Goal: Communication & Community: Answer question/provide support

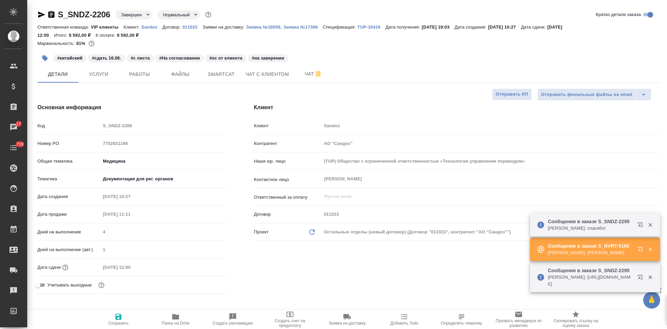
select select "RU"
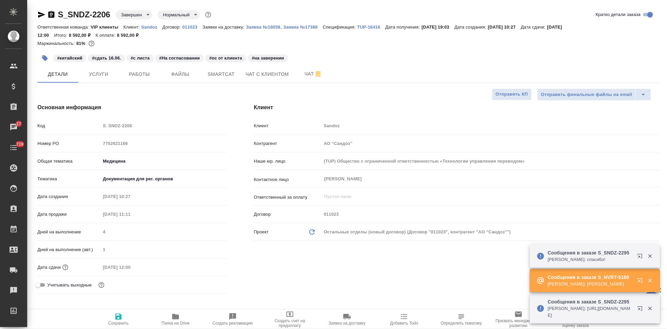
click at [151, 28] on p "Sandoz" at bounding box center [151, 26] width 21 height 5
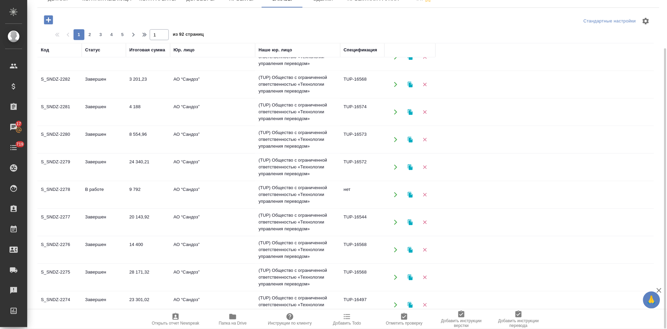
scroll to position [438, 0]
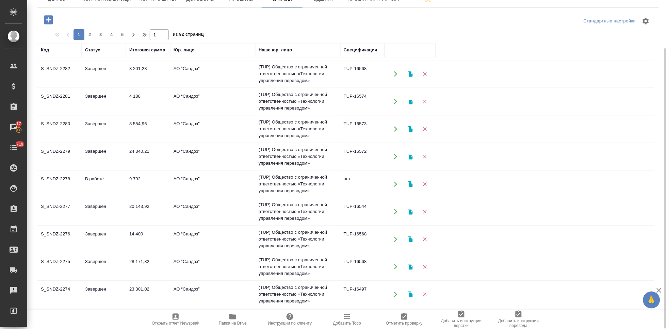
click at [107, 128] on td "Завершен" at bounding box center [104, 129] width 44 height 24
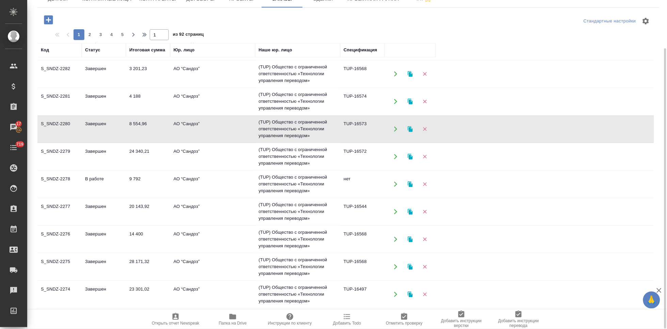
click at [107, 128] on td "Завершен" at bounding box center [104, 129] width 44 height 24
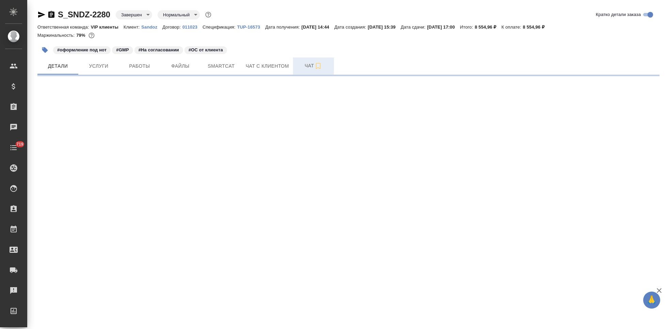
select select "RU"
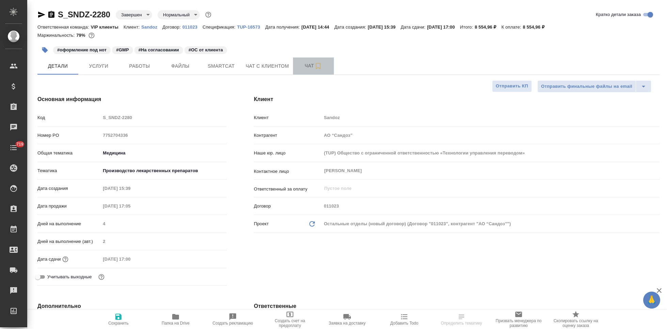
click at [300, 63] on span "Чат" at bounding box center [313, 66] width 33 height 9
type textarea "x"
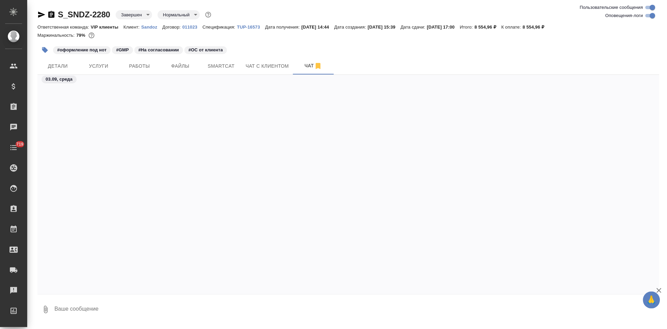
scroll to position [13223, 0]
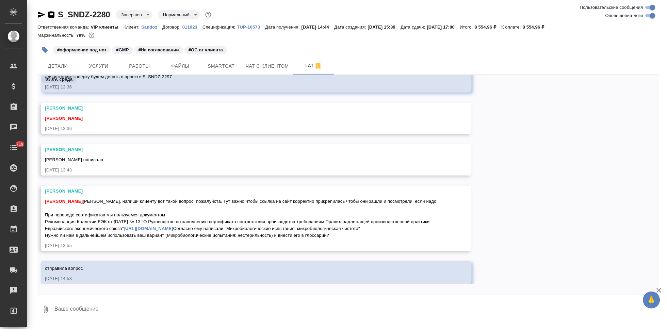
click at [177, 307] on textarea at bounding box center [356, 309] width 605 height 23
paste textarea "давайте не будем менять, оставляйте как указано "Микробиологические испытания: …"
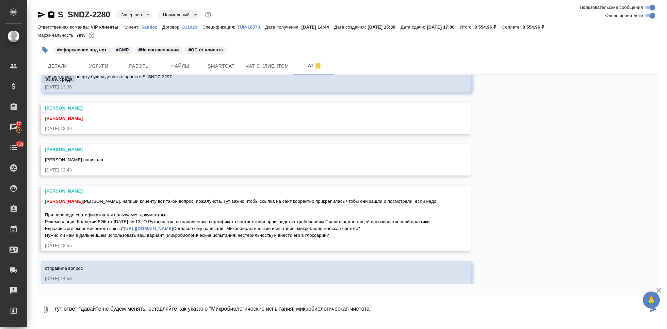
type textarea "тут ответ "давайте не будем менять, оставляйте как указано "Микробиологические …"
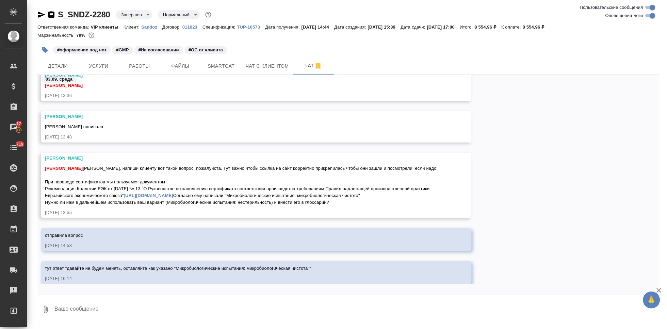
type textarea """
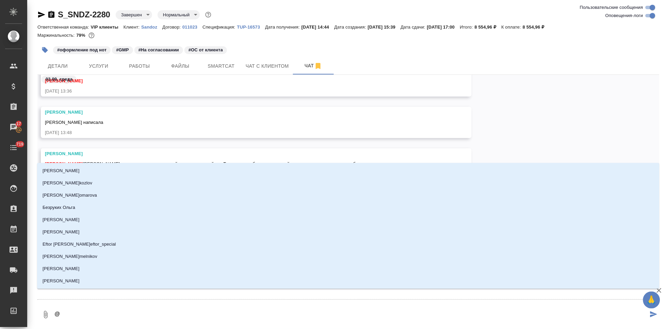
type textarea "@г"
type input "г"
type textarea "@го"
type input "го"
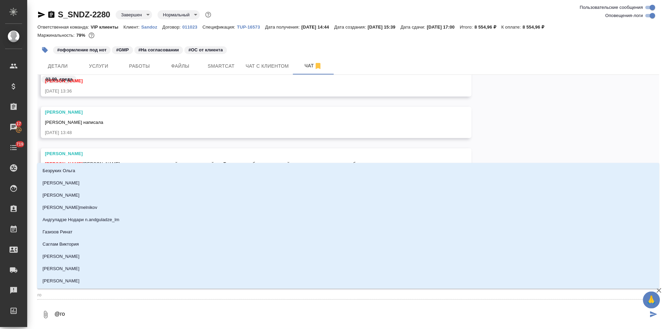
type textarea "@гор"
type input "гор"
type textarea "@горш"
type input "горш"
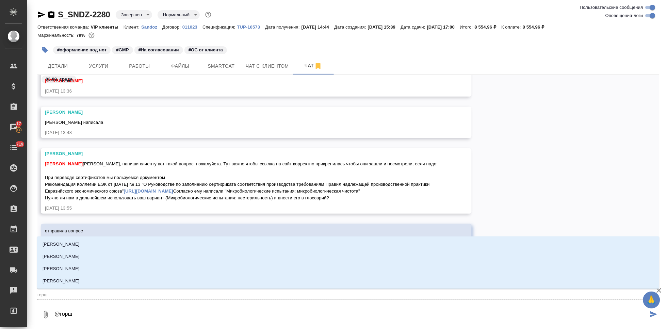
type textarea "@горшк"
type input "горшк"
type textarea "@горшко"
type input "горшко"
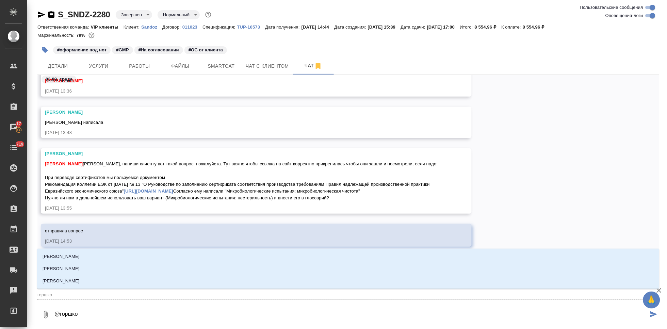
type textarea "@горшков"
type input "горшков"
type textarea "@горшкова"
type input "горшкова"
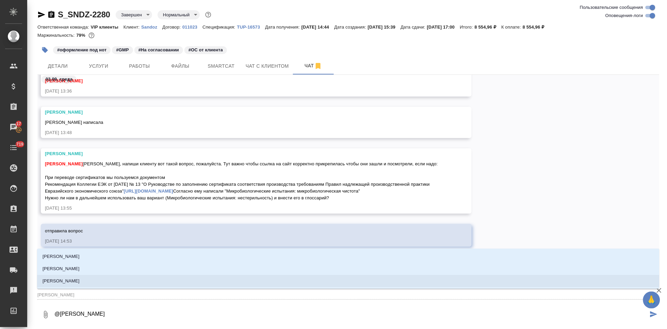
click at [79, 277] on p "Горшкова Валентина" at bounding box center [61, 280] width 37 height 7
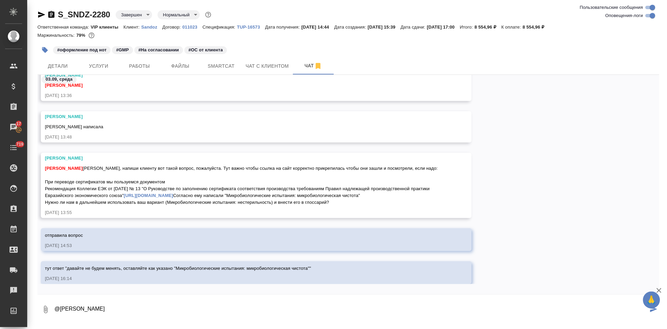
type textarea "@Горшкова Валентина"
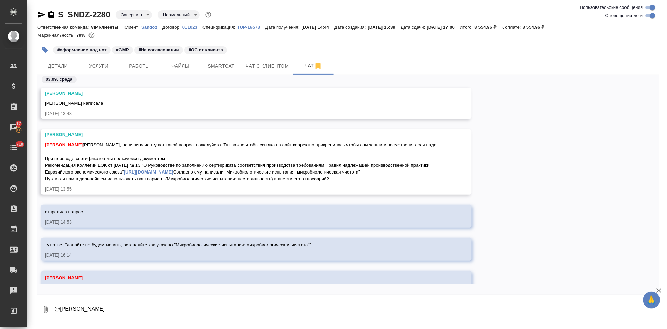
scroll to position [13269, 0]
